Goal: Complete application form

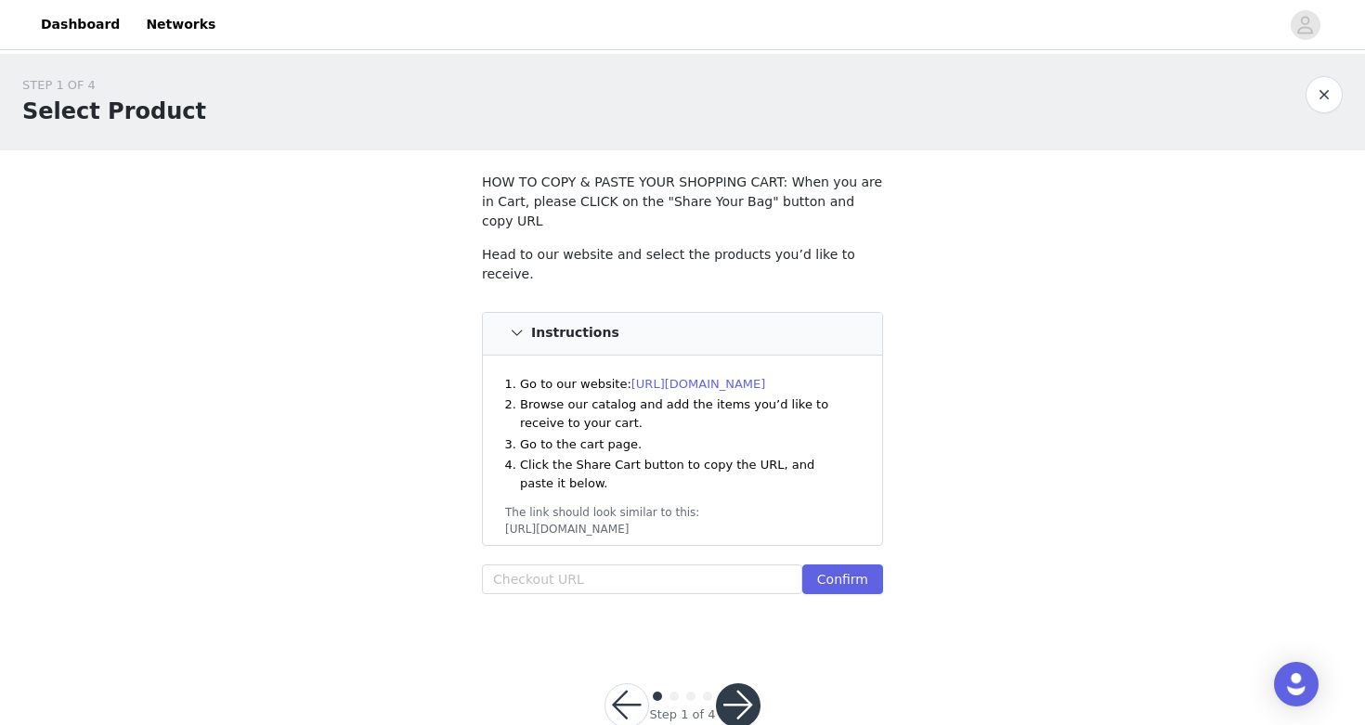
scroll to position [20, 0]
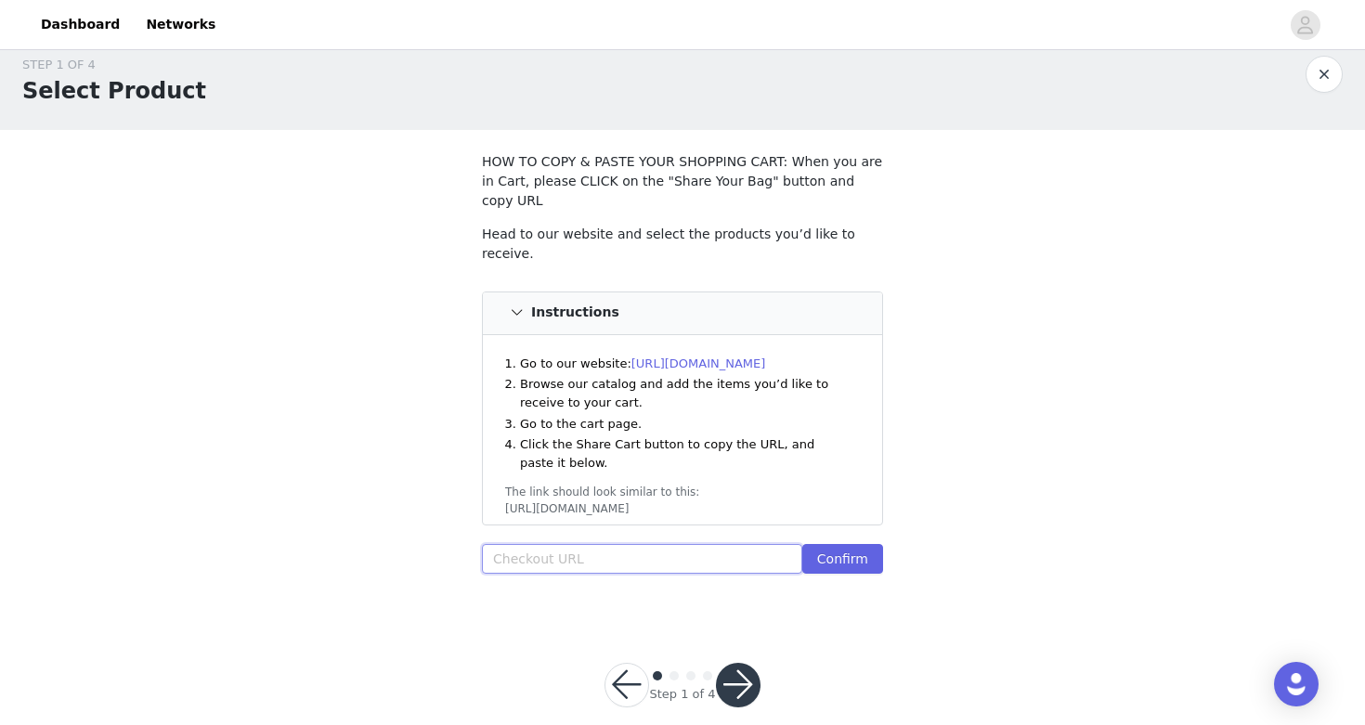
click at [556, 544] on input "text" at bounding box center [642, 559] width 320 height 30
paste input "https://www.windsorstore.com/cart/43446234611763:1,43238209454131:1,43466358816…"
type input "https://www.windsorstore.com/cart/43446234611763:1,43238209454131:1,43466358816…"
click at [828, 544] on button "Confirm" at bounding box center [842, 559] width 81 height 30
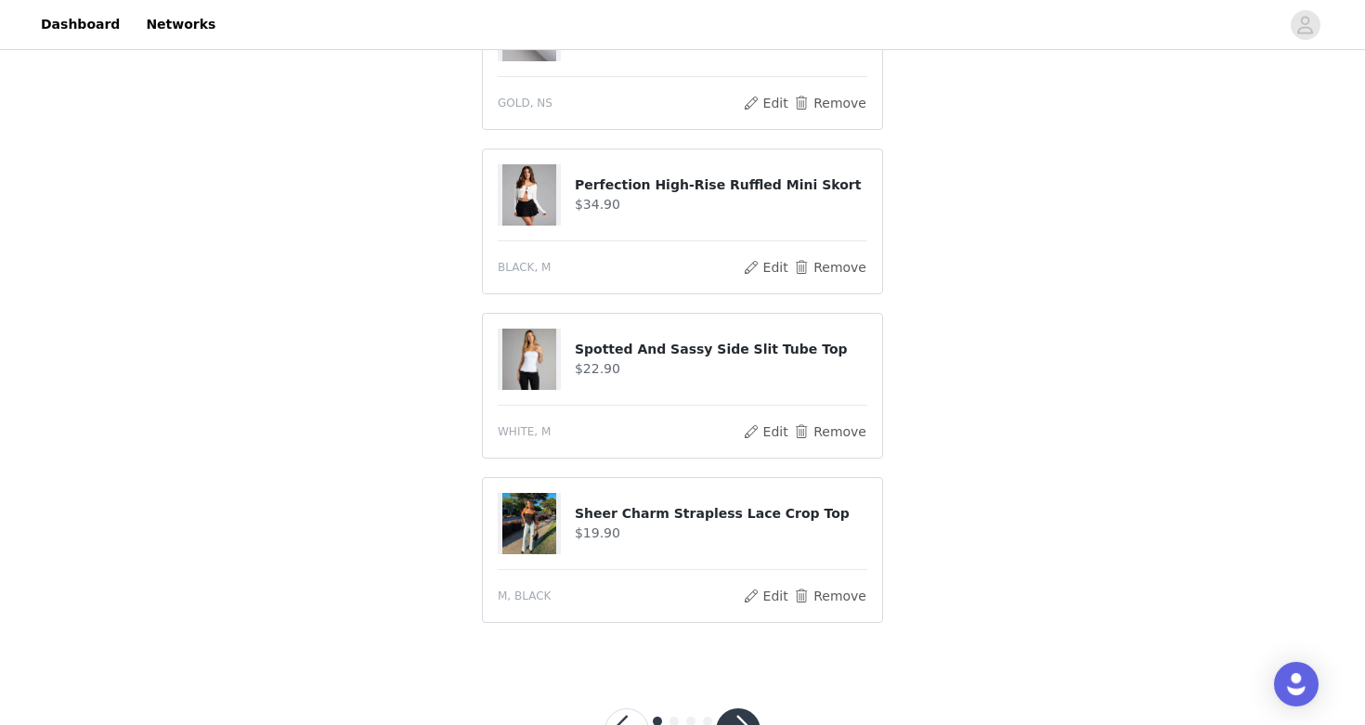
scroll to position [1489, 0]
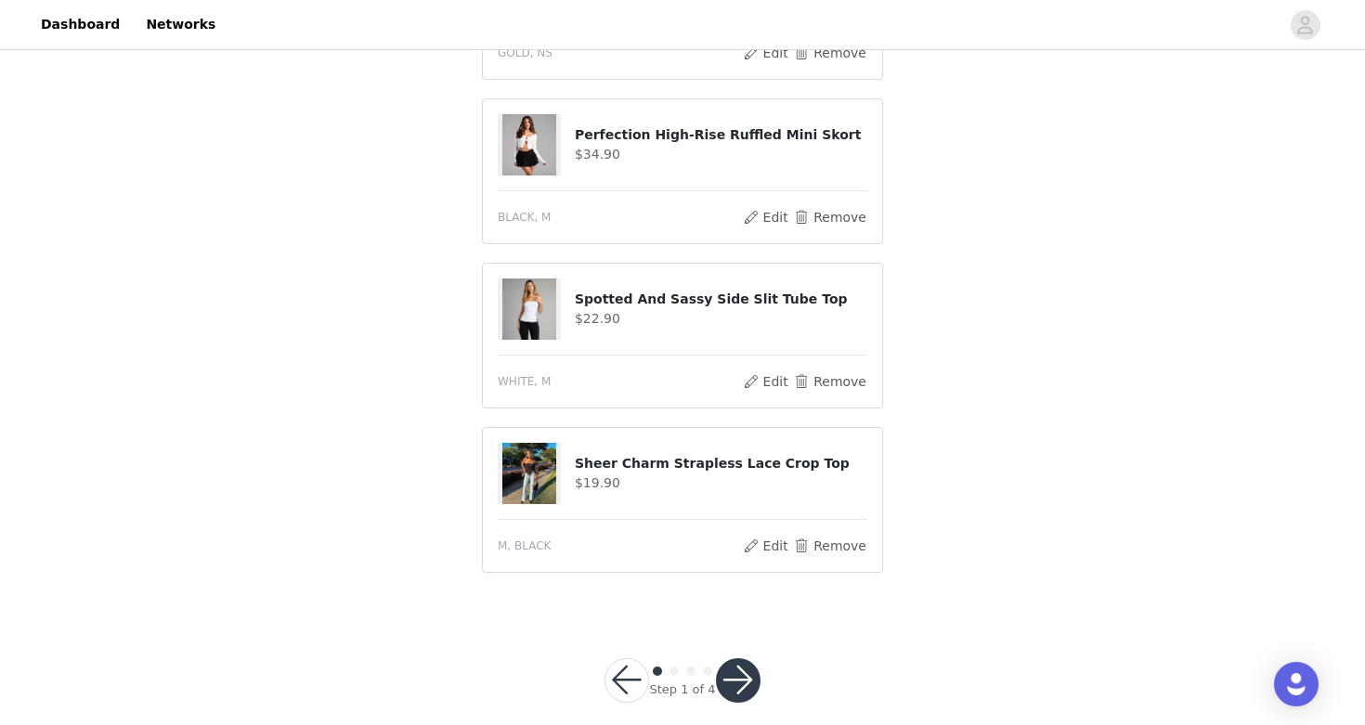
click at [748, 663] on button "button" at bounding box center [738, 680] width 45 height 45
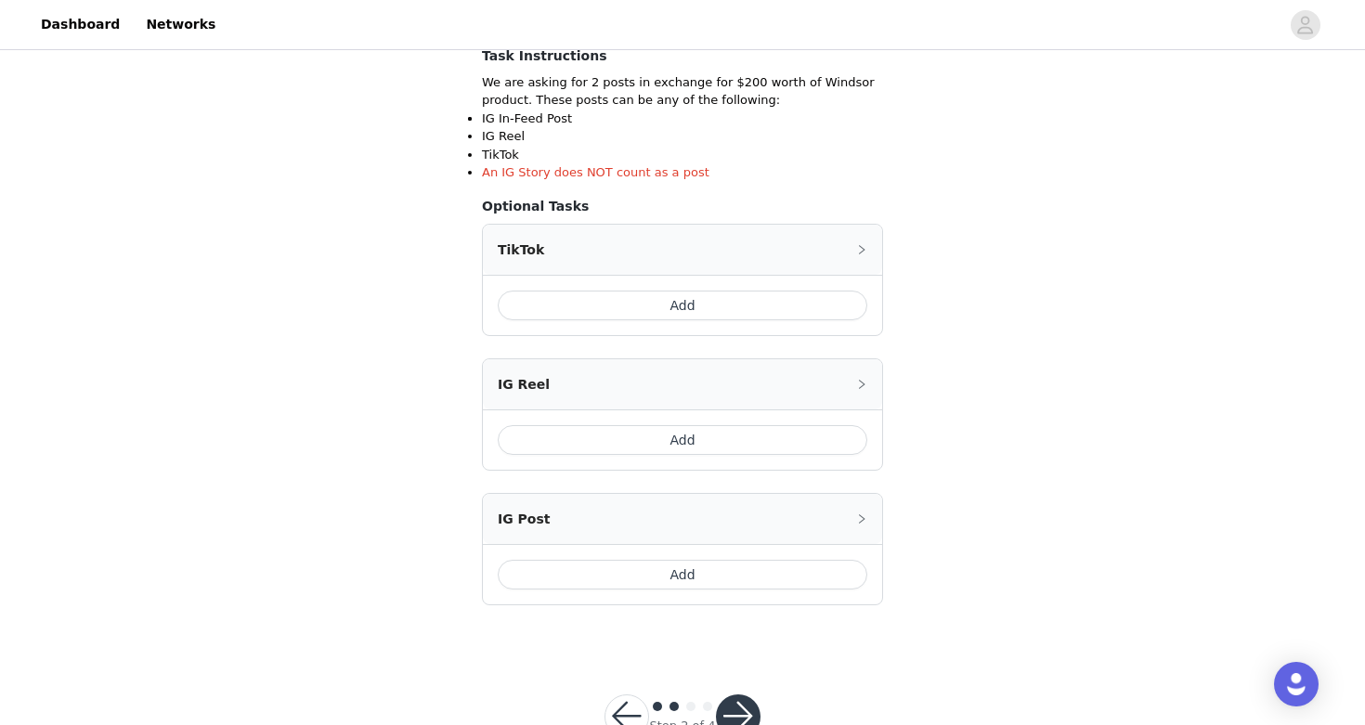
scroll to position [324, 0]
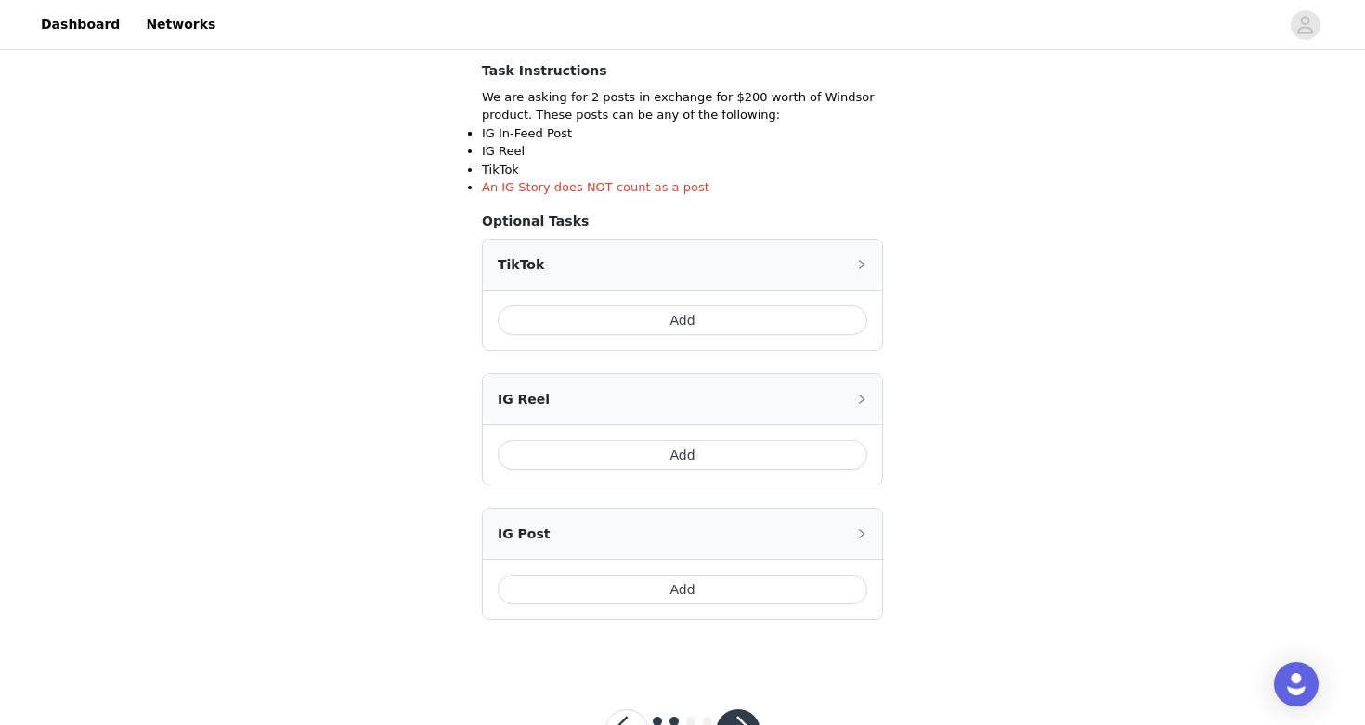
click at [636, 319] on button "Add" at bounding box center [682, 320] width 369 height 30
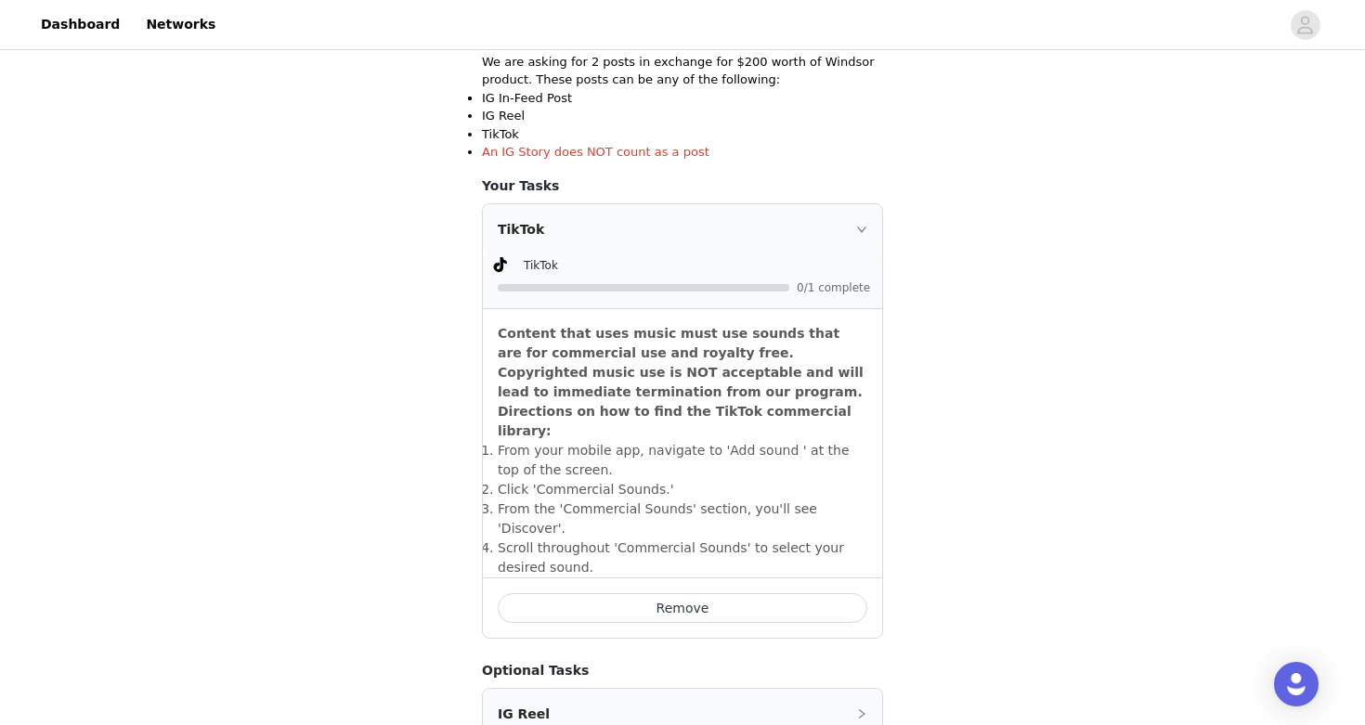
scroll to position [360, 0]
click at [814, 302] on div "TikTok 0/1 complete" at bounding box center [682, 281] width 399 height 54
click at [536, 220] on div "TikTok" at bounding box center [682, 228] width 399 height 50
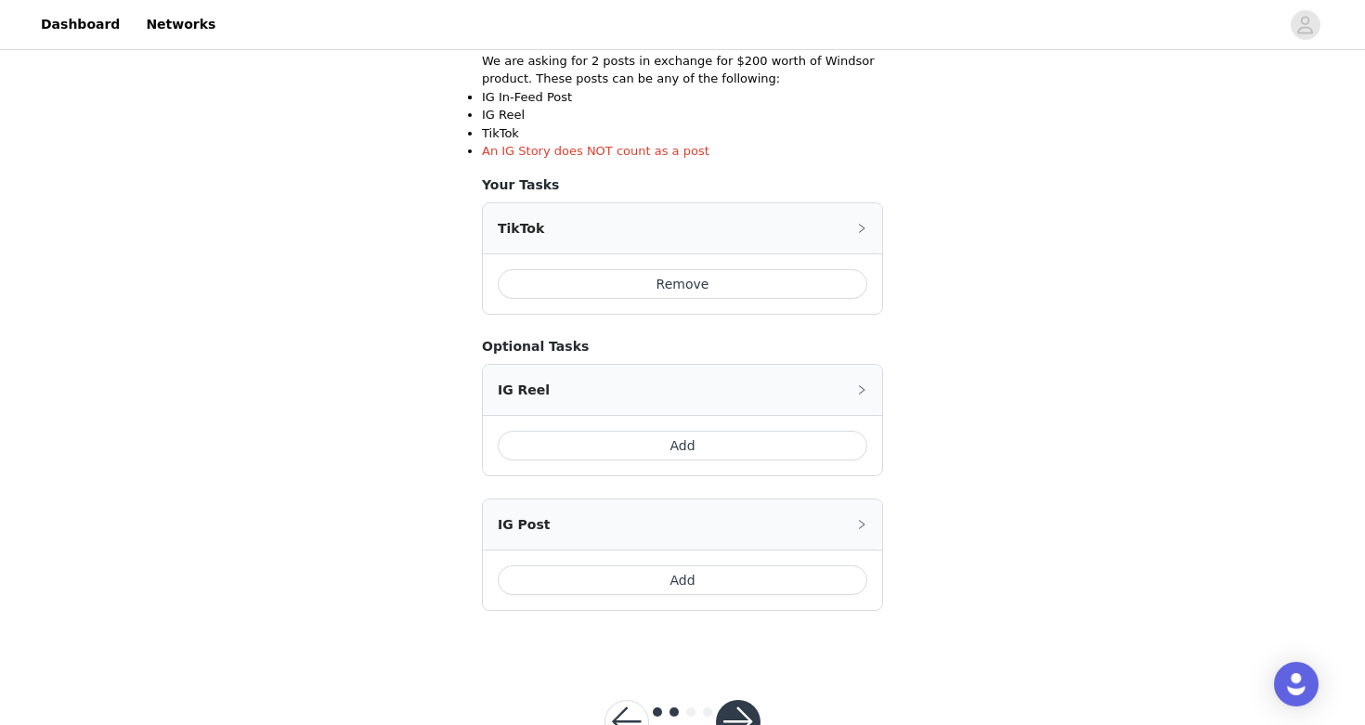
click at [669, 446] on button "Add" at bounding box center [682, 446] width 369 height 30
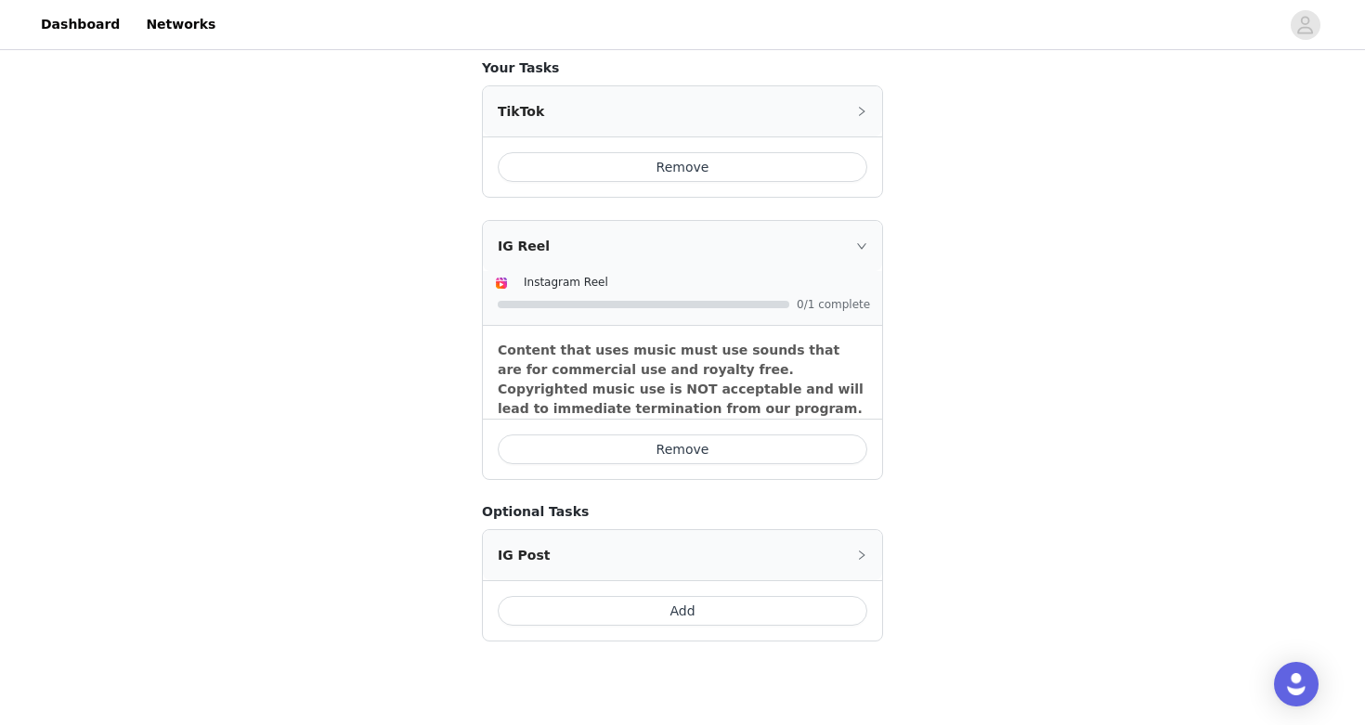
click at [667, 441] on button "Remove" at bounding box center [682, 449] width 369 height 30
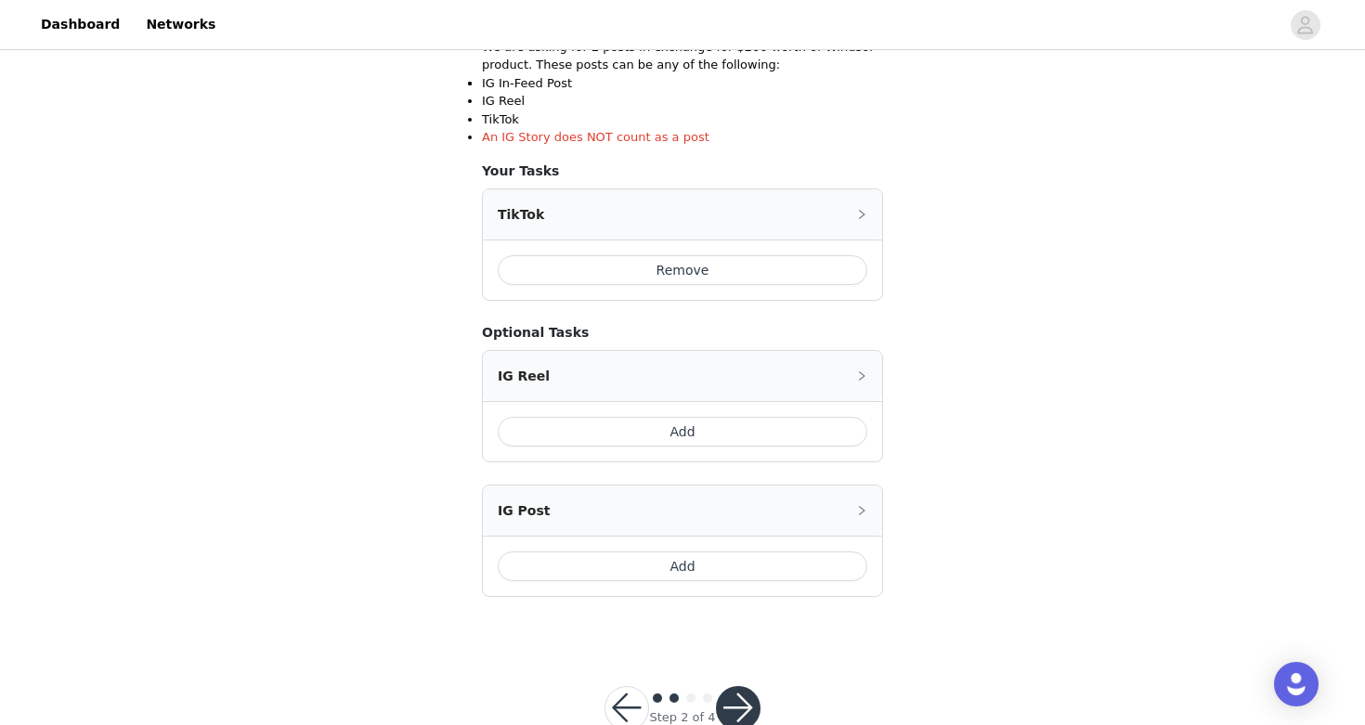
scroll to position [375, 0]
click at [663, 556] on button "Add" at bounding box center [682, 565] width 369 height 30
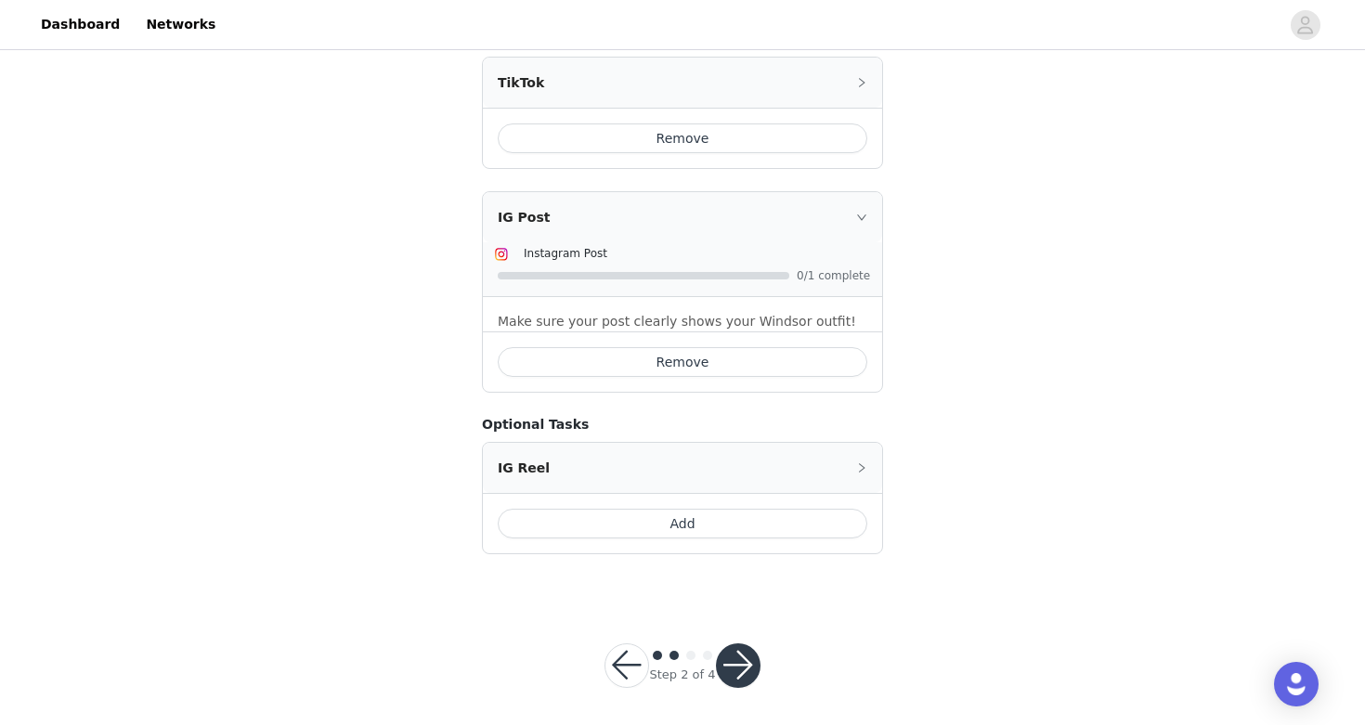
scroll to position [512, 0]
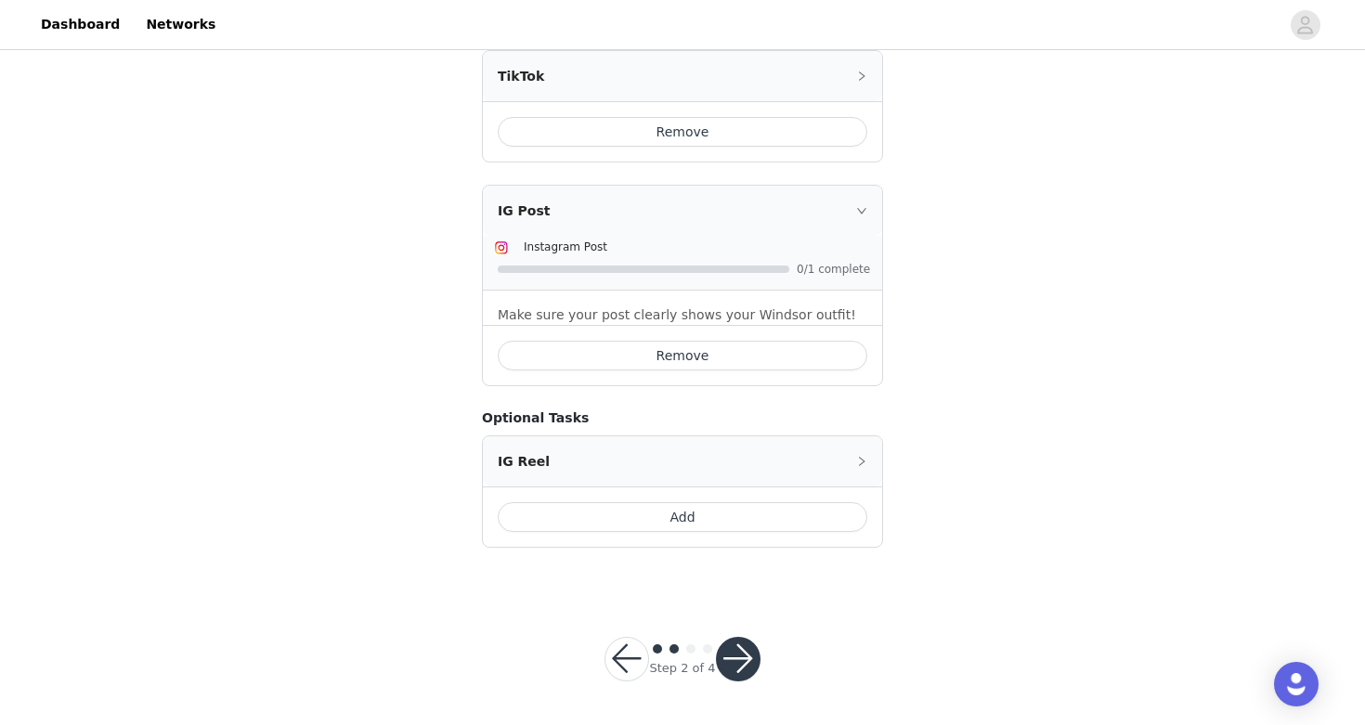
click at [752, 663] on button "button" at bounding box center [738, 659] width 45 height 45
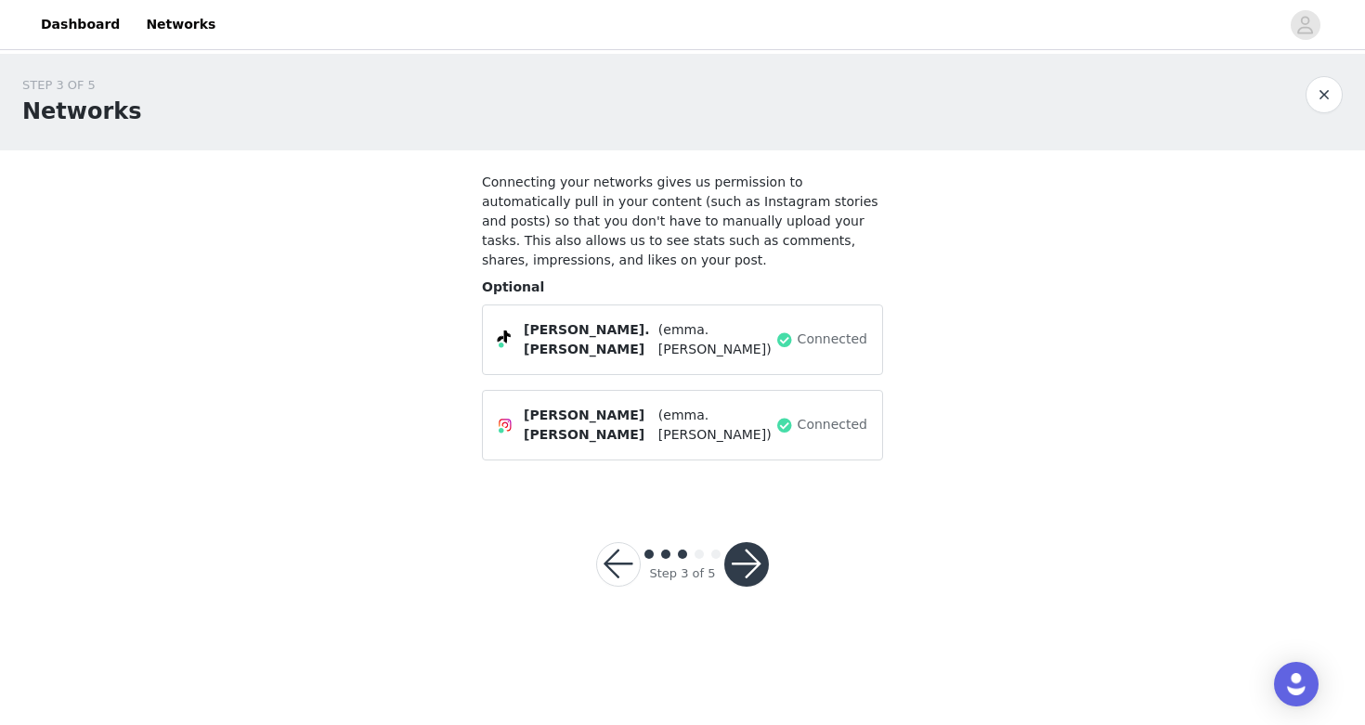
click at [741, 562] on button "button" at bounding box center [746, 564] width 45 height 45
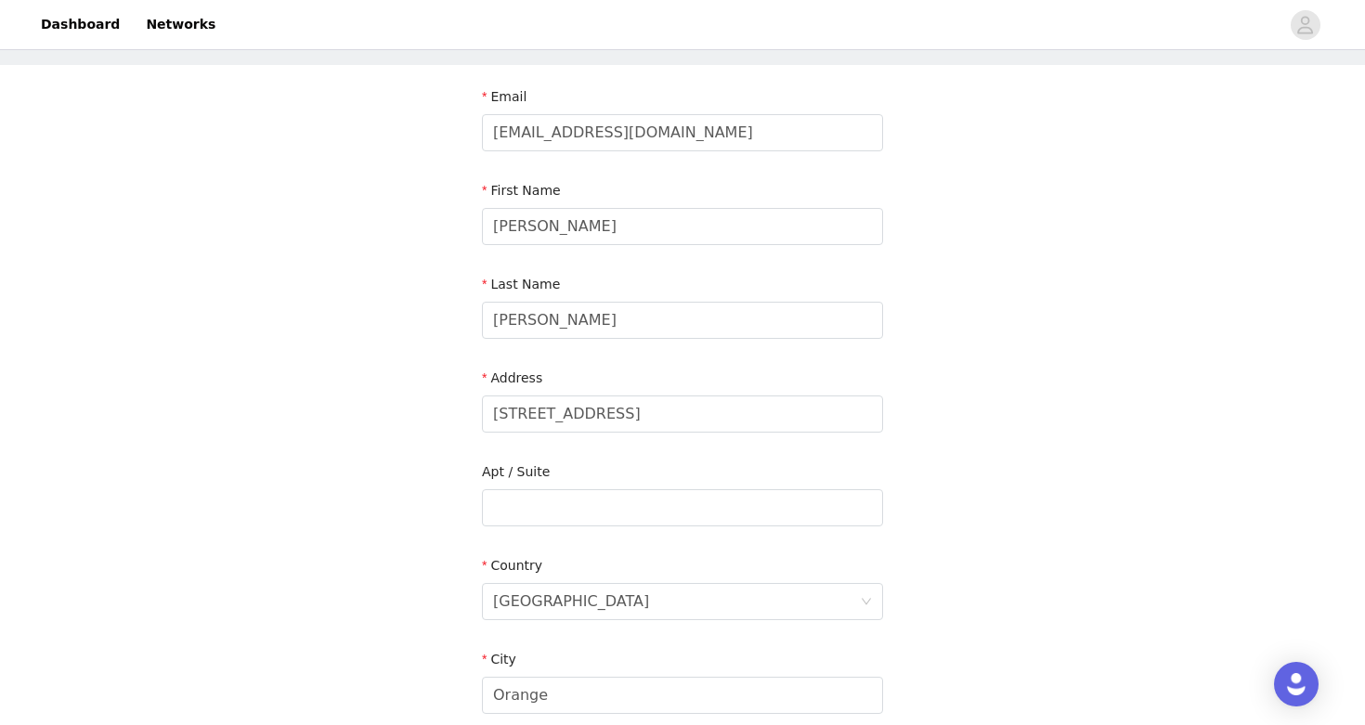
scroll to position [84, 0]
click at [550, 411] on input "1560 N Fern St" at bounding box center [682, 414] width 401 height 37
click at [589, 408] on input "1560 N Fern St" at bounding box center [682, 414] width 401 height 37
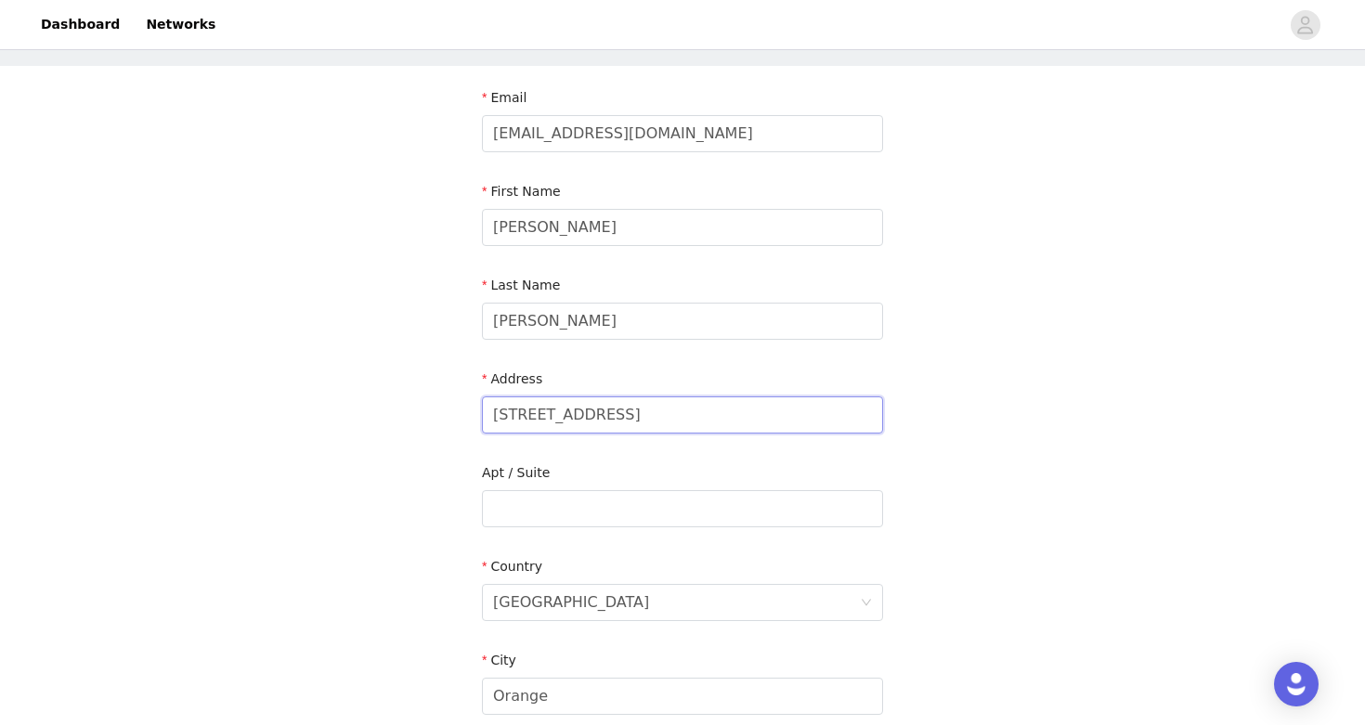
click at [602, 408] on input "1560 N Fern St" at bounding box center [682, 414] width 401 height 37
click at [638, 418] on input "1560 N Fern St" at bounding box center [682, 414] width 401 height 37
type input "1588 E First St"
click at [409, 421] on div "STEP 4 OF 5 Shipping Information Email dancehoffy@gmail.com First Name Emma Las…" at bounding box center [682, 508] width 1365 height 1079
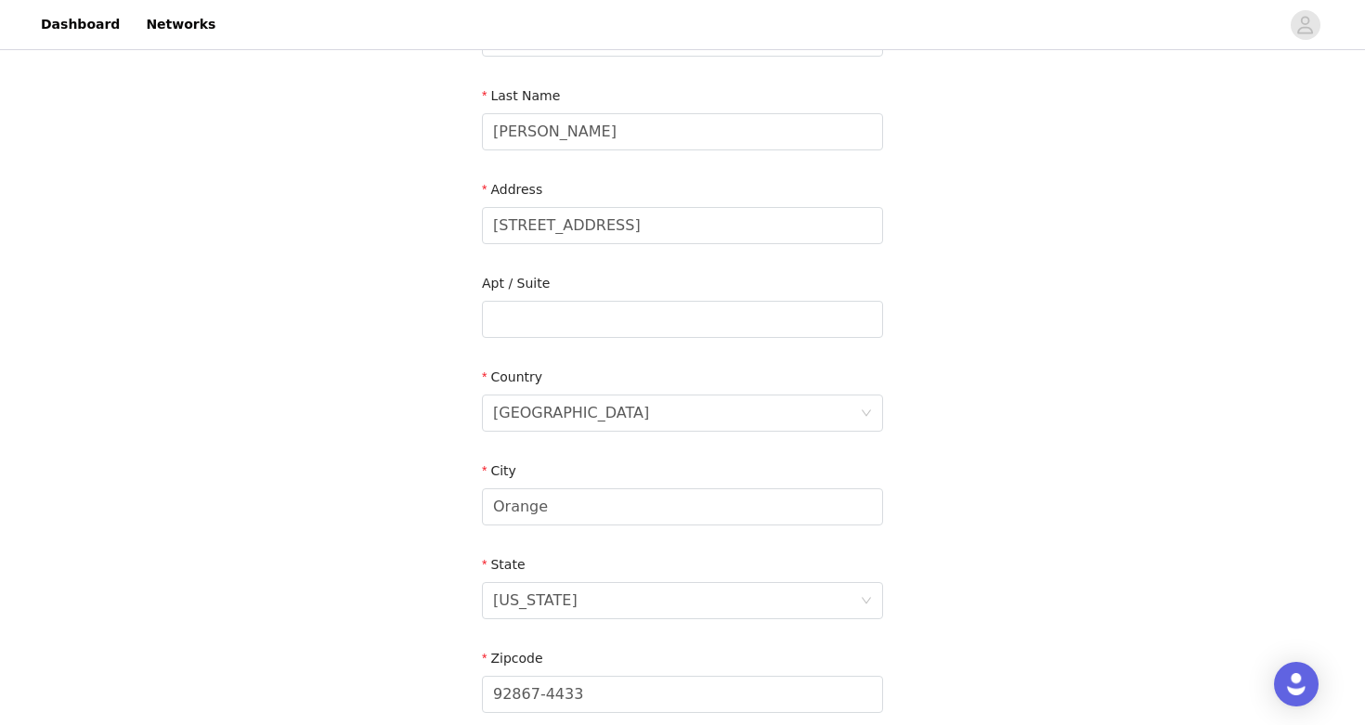
scroll to position [279, 0]
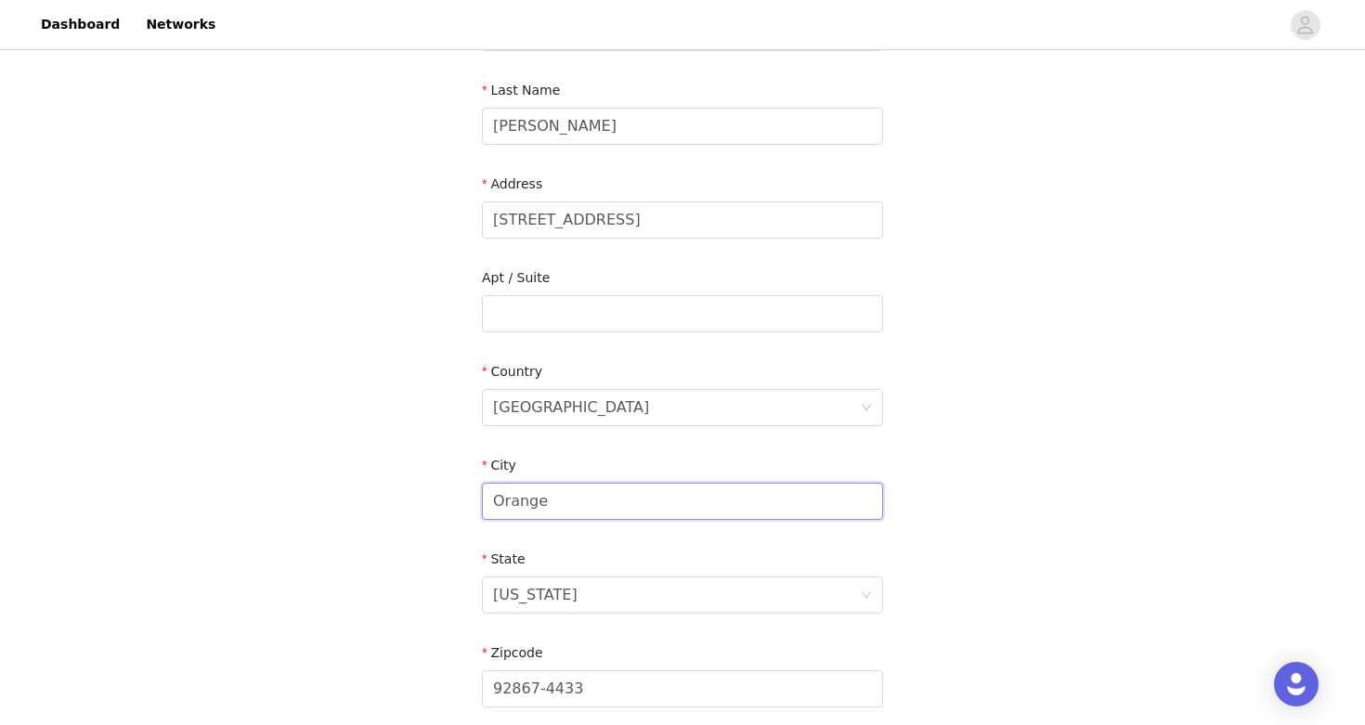
click at [528, 508] on input "Orange" at bounding box center [682, 501] width 401 height 37
drag, startPoint x: 560, startPoint y: 505, endPoint x: 472, endPoint y: 500, distance: 88.3
click at [471, 501] on section "Email dancehoffy@gmail.com First Name Emma Last Name Hoffmann Address 1588 E Fi…" at bounding box center [683, 362] width 446 height 982
type input "Tucson"
click at [389, 543] on div "STEP 4 OF 5 Shipping Information Email dancehoffy@gmail.com First Name Emma Las…" at bounding box center [682, 313] width 1365 height 1079
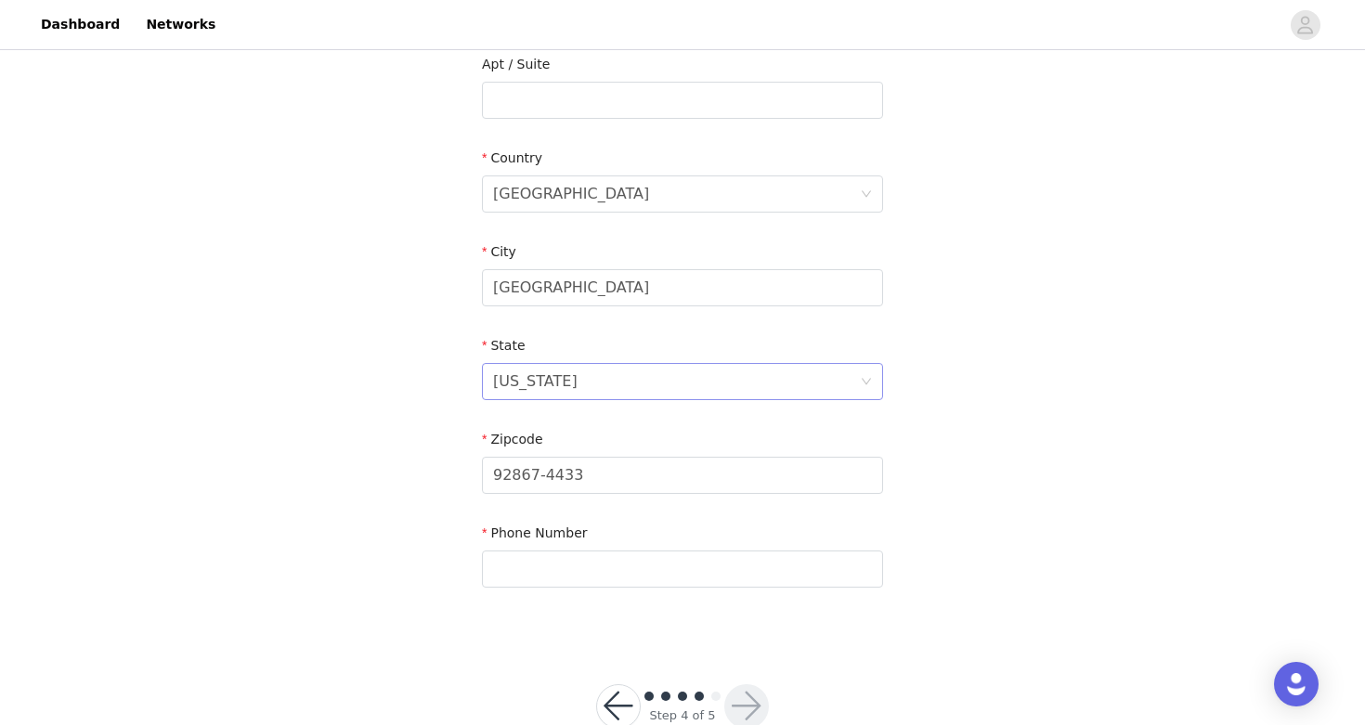
scroll to position [540, 0]
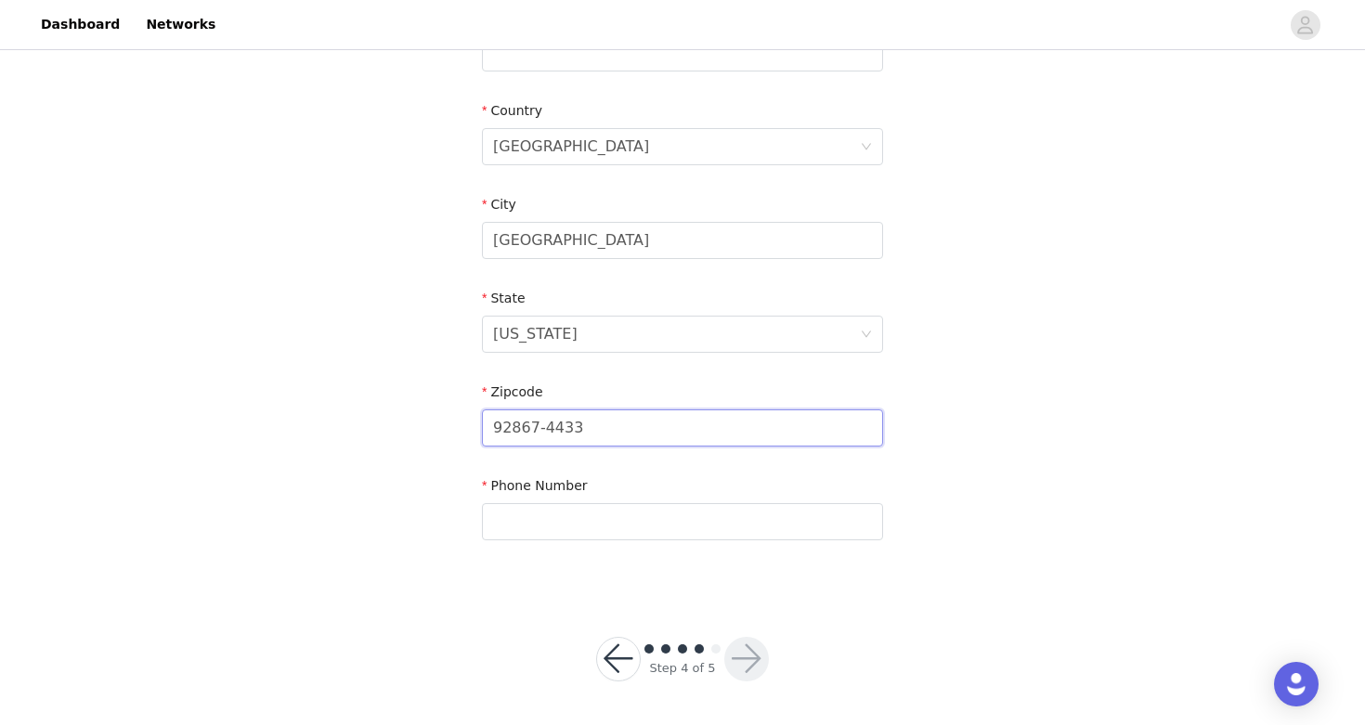
drag, startPoint x: 616, startPoint y: 433, endPoint x: 455, endPoint y: 421, distance: 161.9
click at [455, 422] on div "STEP 4 OF 5 Shipping Information Email dancehoffy@gmail.com First Name Emma Las…" at bounding box center [682, 53] width 1365 height 1079
type input "85719"
click at [338, 491] on div "STEP 4 OF 5 Shipping Information Email dancehoffy@gmail.com First Name Emma Las…" at bounding box center [682, 53] width 1365 height 1079
click at [538, 515] on input "text" at bounding box center [682, 521] width 401 height 37
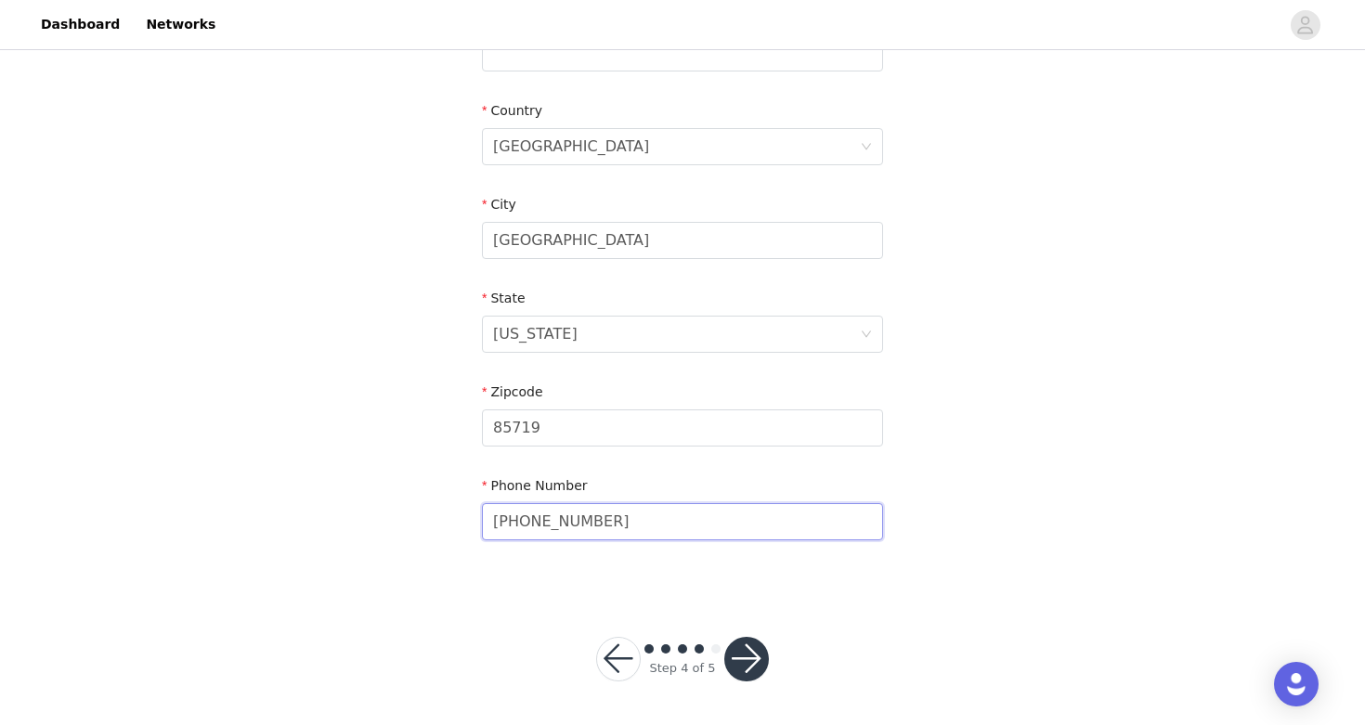
type input "714-745-4838"
click at [439, 530] on div "STEP 4 OF 5 Shipping Information Email dancehoffy@gmail.com First Name Emma Las…" at bounding box center [682, 53] width 1365 height 1079
click at [447, 284] on div "STEP 4 OF 5 Shipping Information Email dancehoffy@gmail.com First Name Emma Las…" at bounding box center [682, 53] width 1365 height 1079
click at [738, 651] on button "button" at bounding box center [746, 659] width 45 height 45
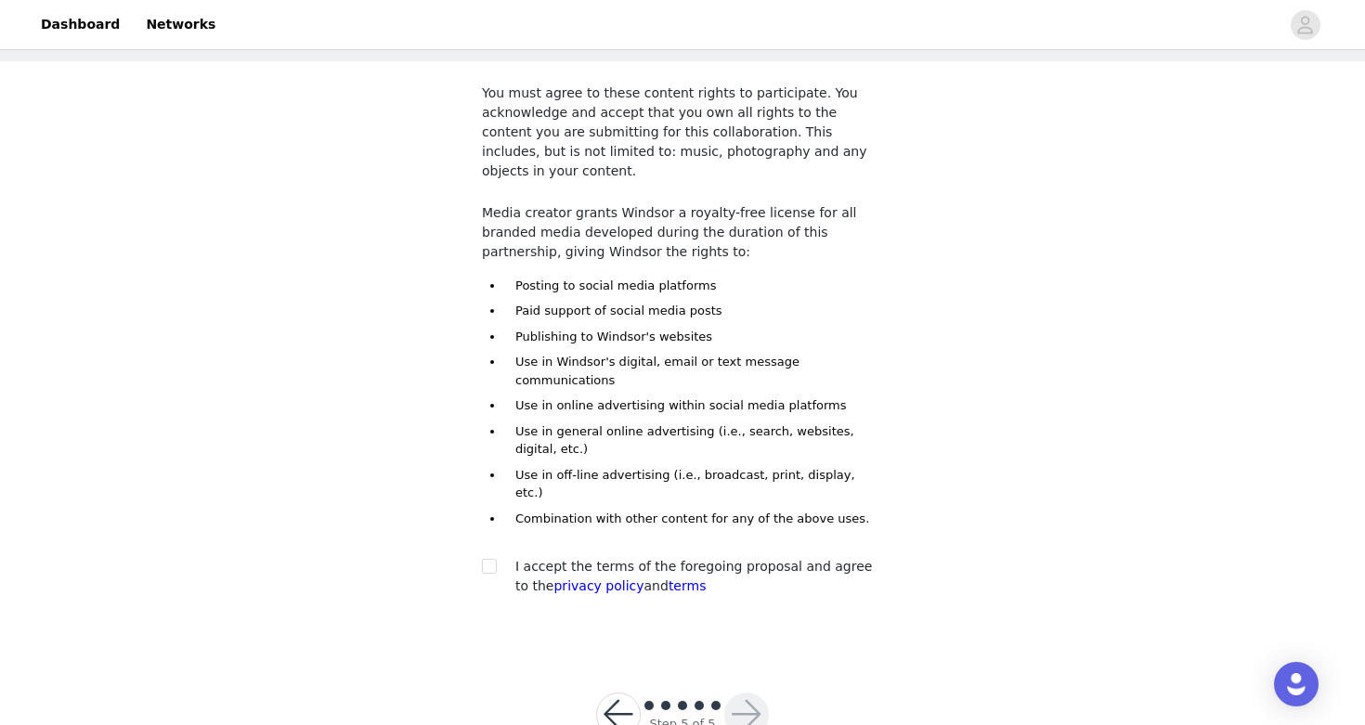
scroll to position [90, 0]
click at [492, 558] on input "checkbox" at bounding box center [488, 564] width 13 height 13
checkbox input "true"
click at [749, 692] on button "button" at bounding box center [746, 714] width 45 height 45
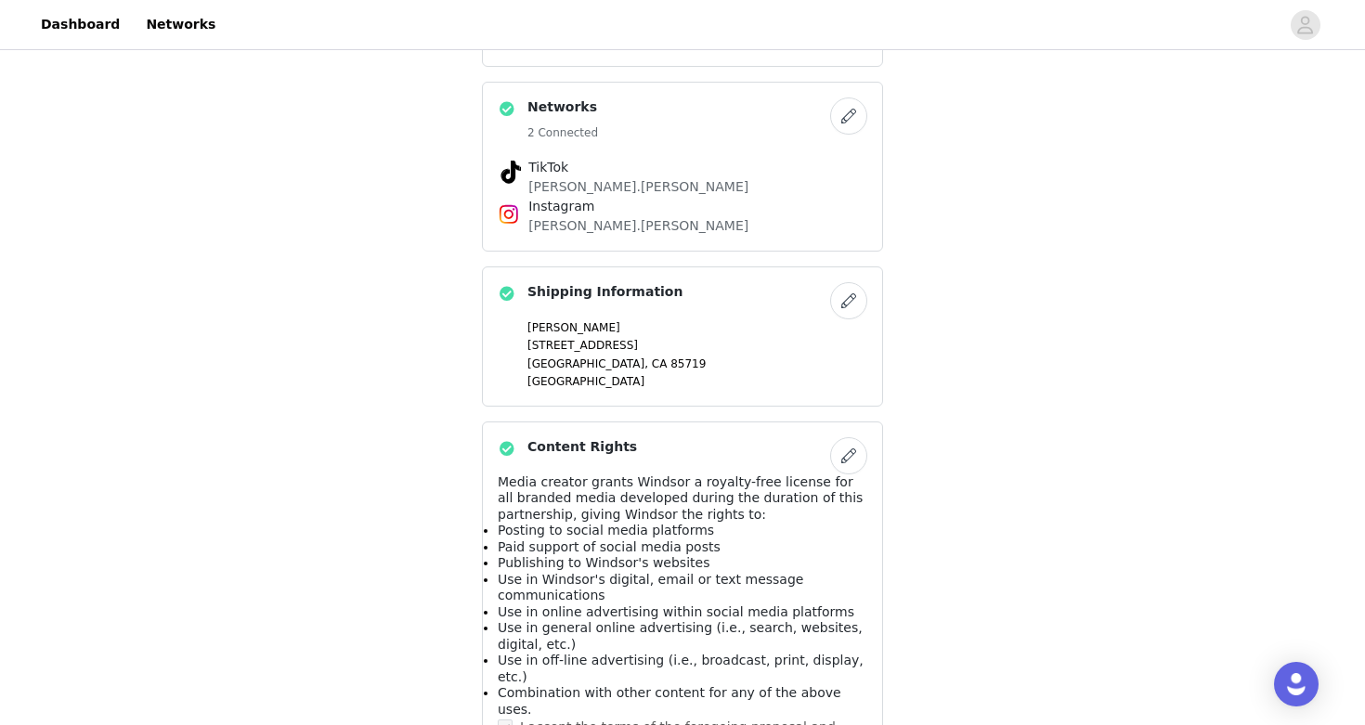
scroll to position [1431, 0]
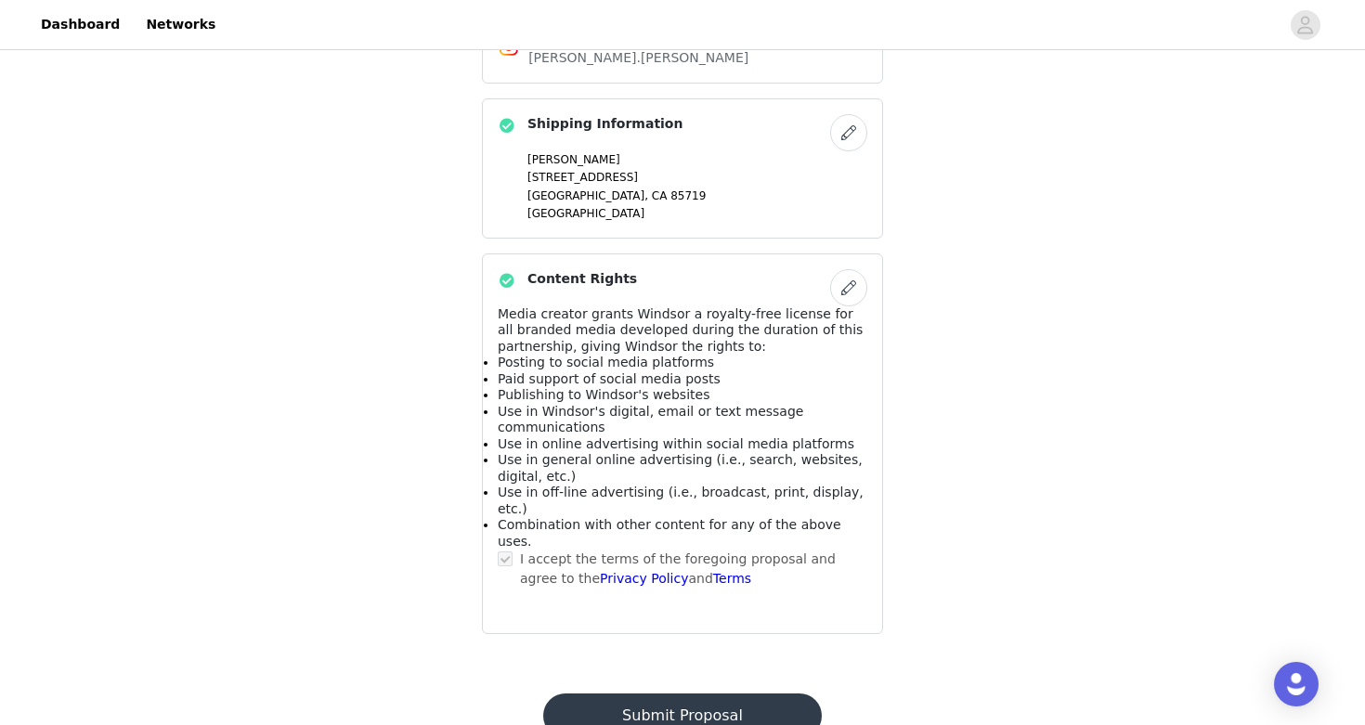
click at [672, 693] on button "Submit Proposal" at bounding box center [682, 715] width 278 height 45
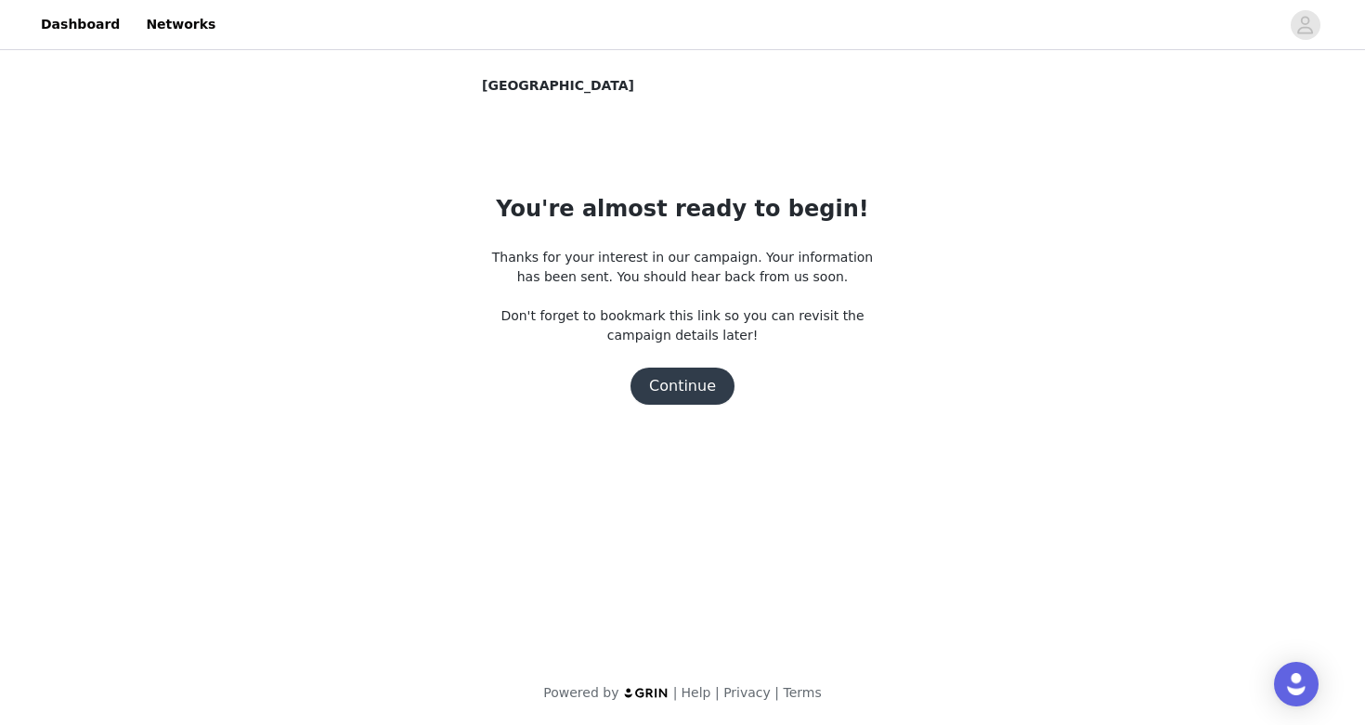
scroll to position [0, 0]
click at [684, 379] on button "Continue" at bounding box center [682, 386] width 104 height 37
